Goal: Task Accomplishment & Management: Manage account settings

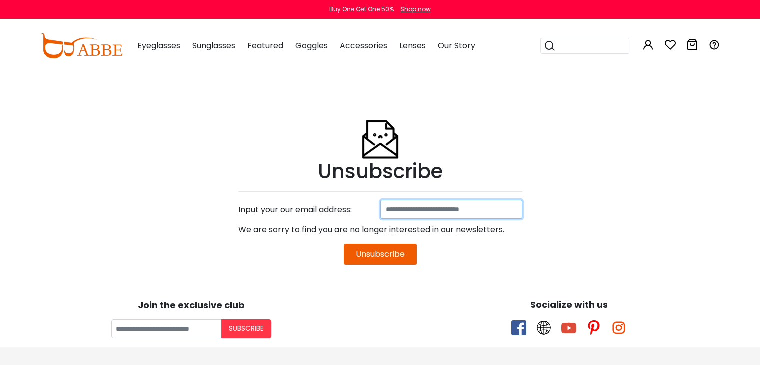
click at [439, 209] on input at bounding box center [451, 209] width 142 height 19
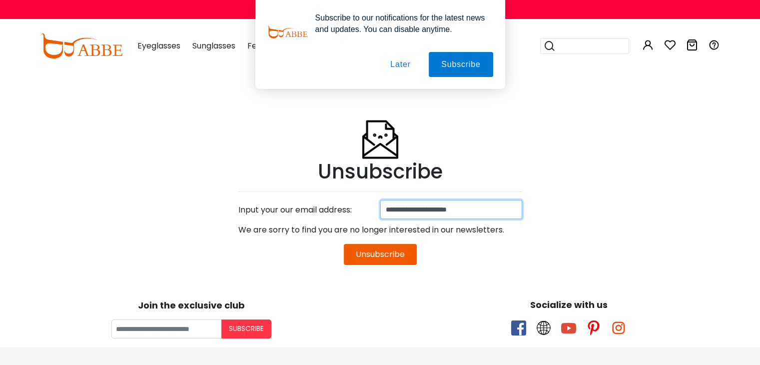
type input "**********"
click at [389, 258] on button "Unsubscribe" at bounding box center [380, 254] width 73 height 21
